Goal: Task Accomplishment & Management: Use online tool/utility

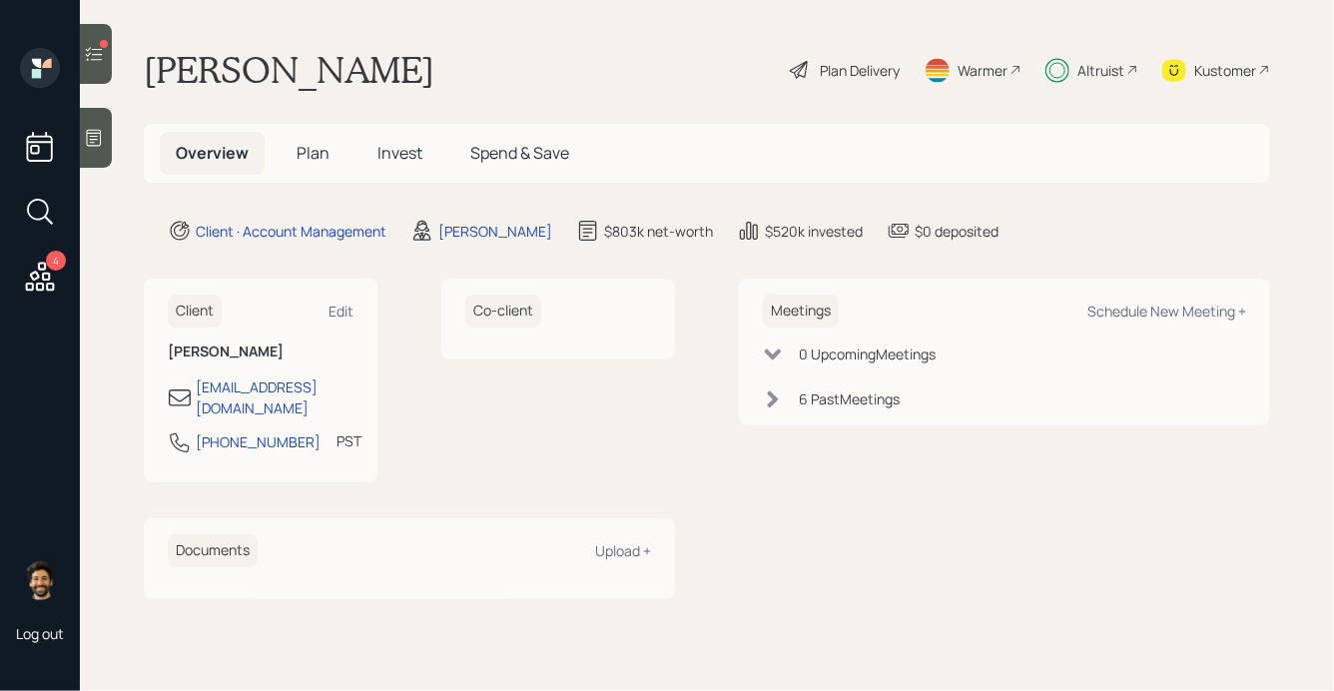
click at [1098, 70] on div "Altruist" at bounding box center [1100, 70] width 47 height 21
click at [1229, 68] on div "Kustomer" at bounding box center [1225, 70] width 62 height 21
click at [1111, 65] on div "Altruist" at bounding box center [1100, 70] width 47 height 21
click at [877, 71] on div "Plan Delivery" at bounding box center [860, 70] width 80 height 21
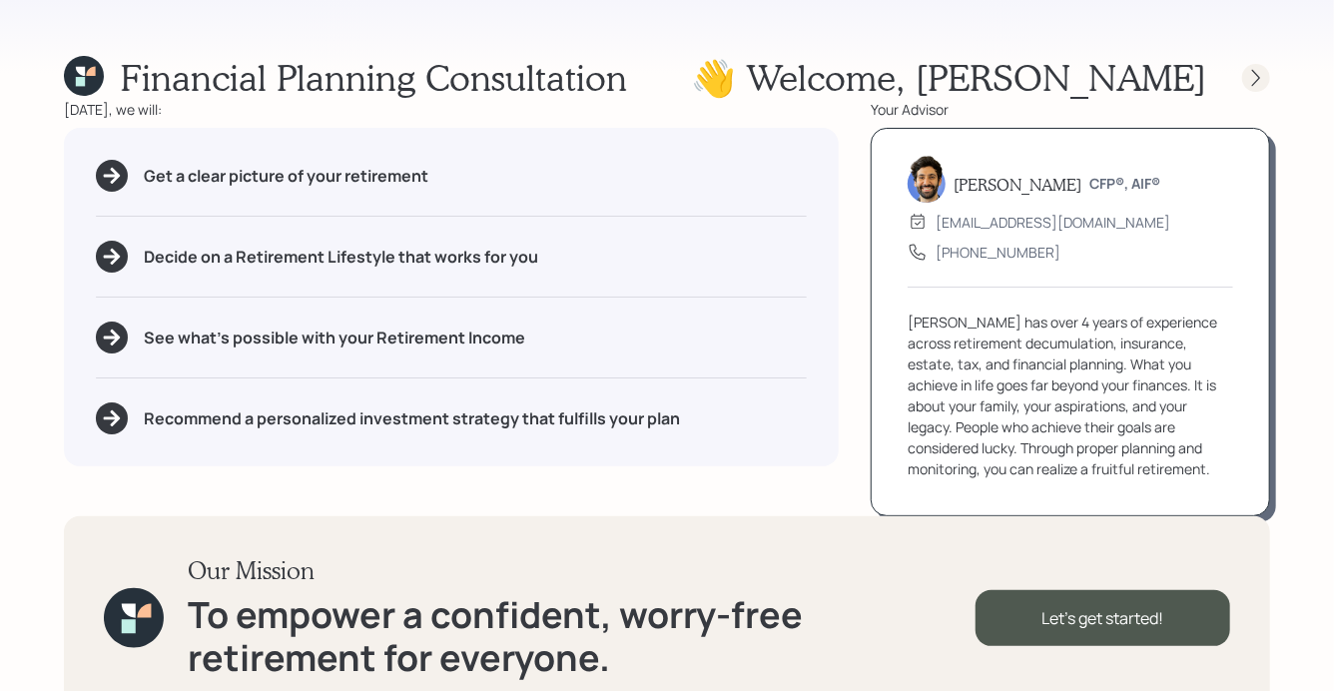
click at [1258, 82] on icon at bounding box center [1256, 78] width 20 height 20
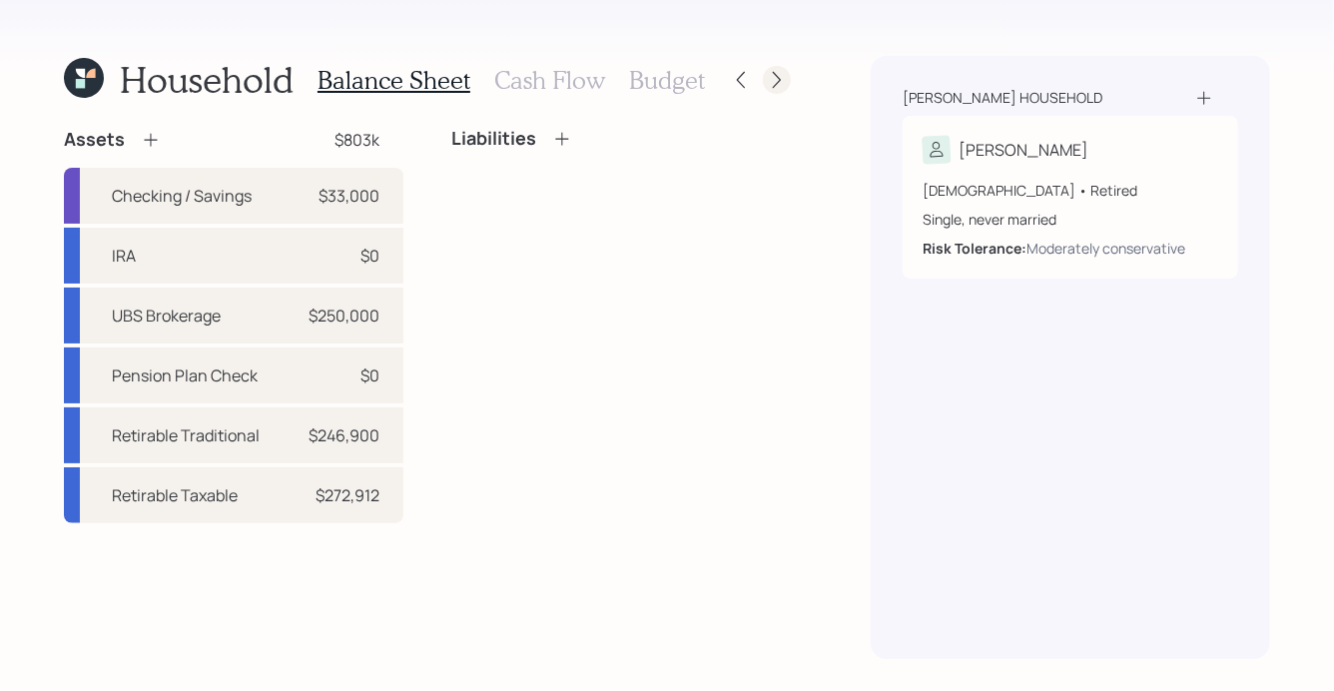
click at [780, 78] on icon at bounding box center [777, 80] width 20 height 20
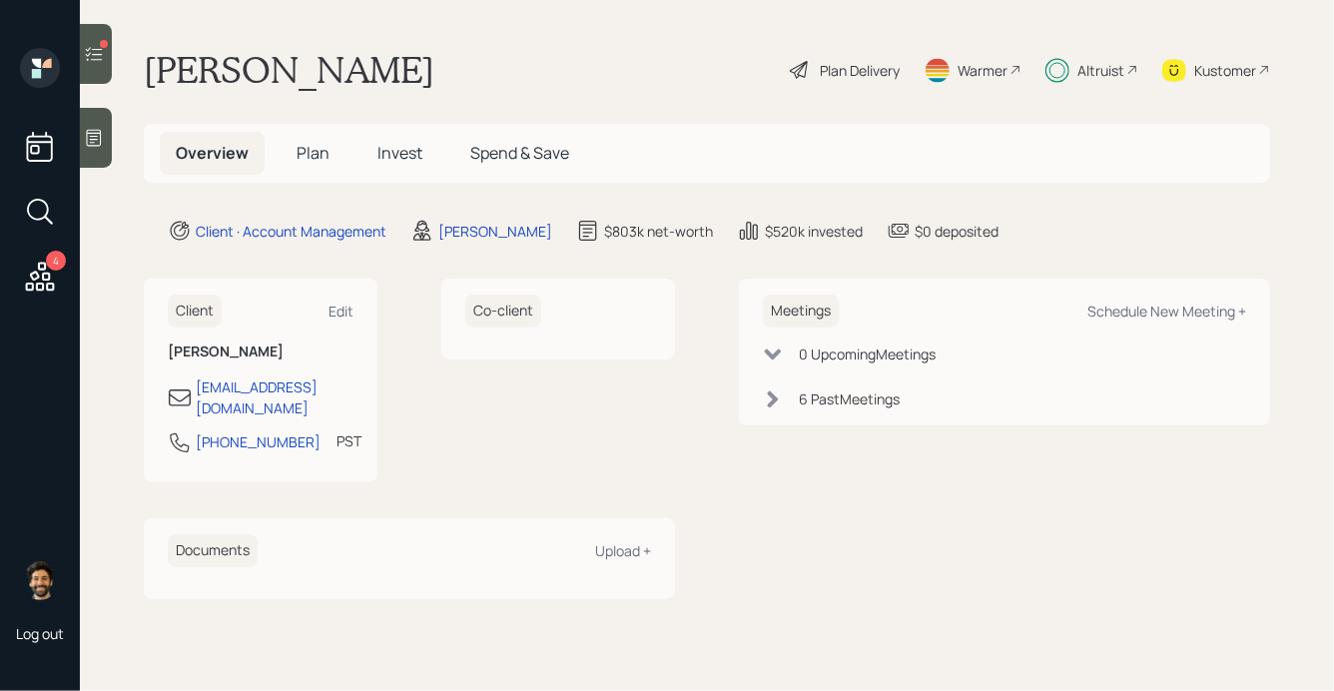
click at [62, 275] on div "4" at bounding box center [40, 174] width 48 height 252
click at [42, 274] on icon at bounding box center [40, 277] width 36 height 36
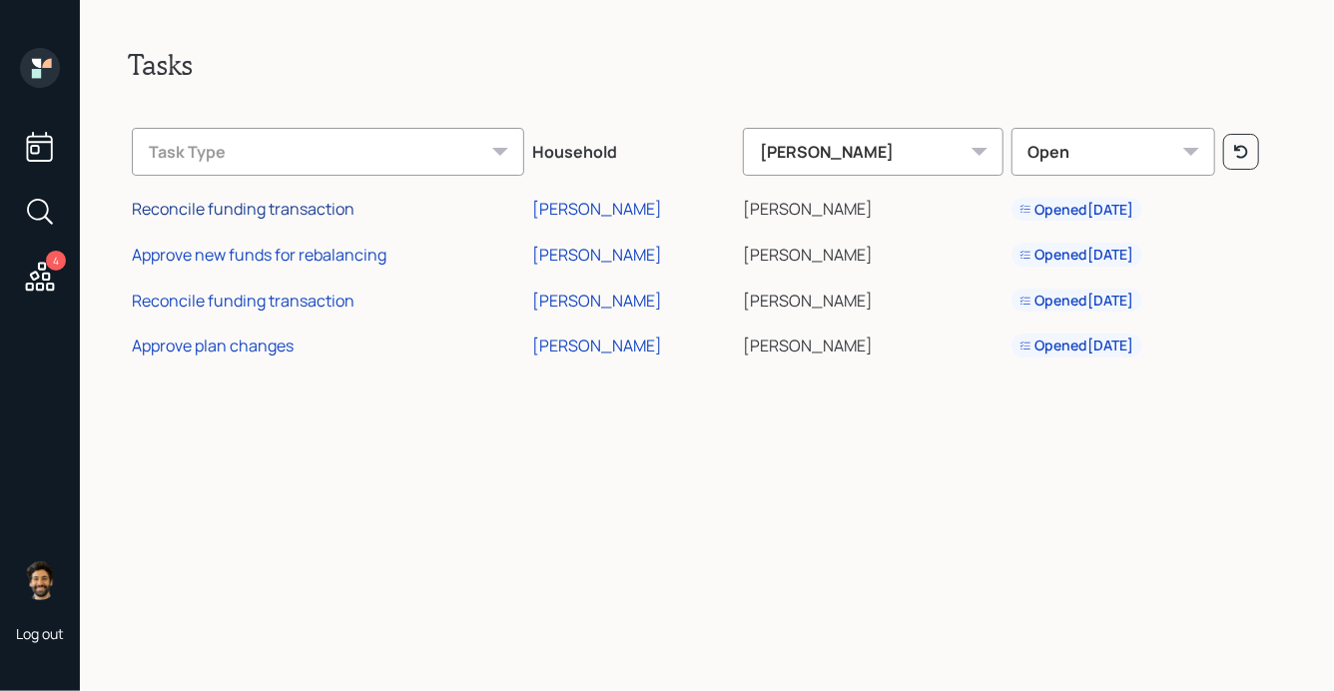
click at [292, 210] on div "Reconcile funding transaction" at bounding box center [243, 209] width 223 height 22
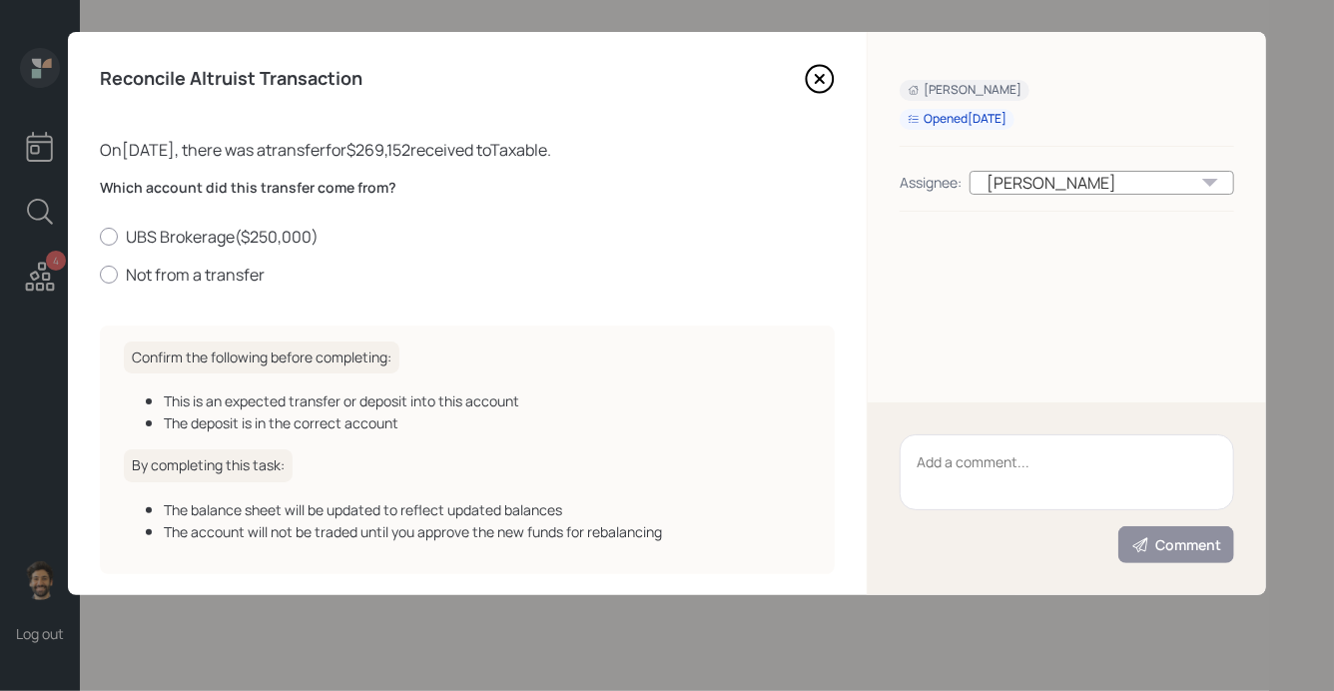
click at [948, 385] on div "Sandra Alvord Opened 2 days ago Assignee: Eric Schwartz" at bounding box center [1067, 217] width 398 height 370
click at [997, 462] on textarea at bounding box center [1066, 472] width 334 height 76
